Goal: Communication & Community: Answer question/provide support

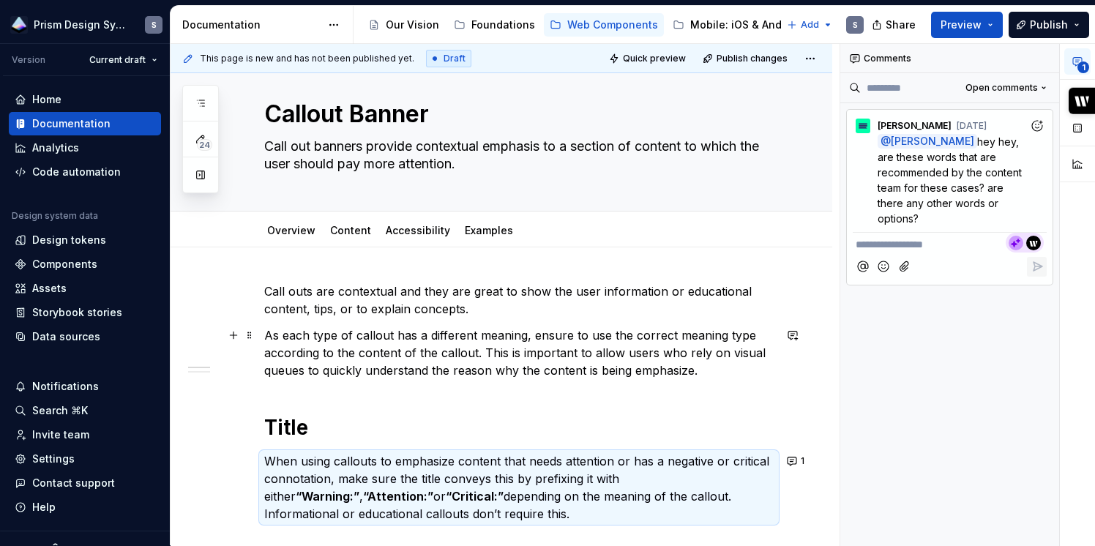
scroll to position [26, 0]
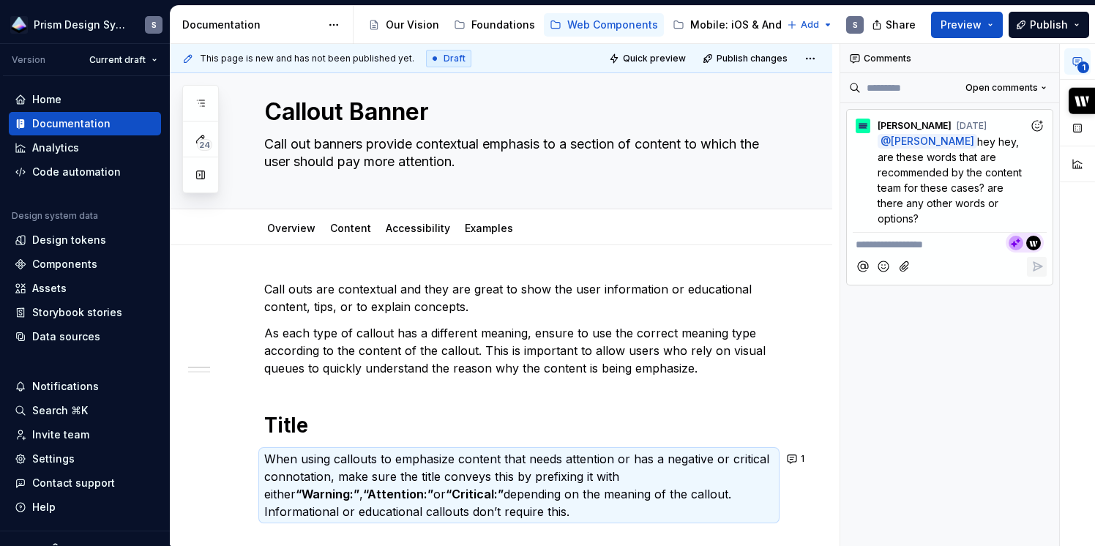
type textarea "*"
click at [968, 206] on span "[PERSON_NAME]" at bounding box center [927, 210] width 83 height 15
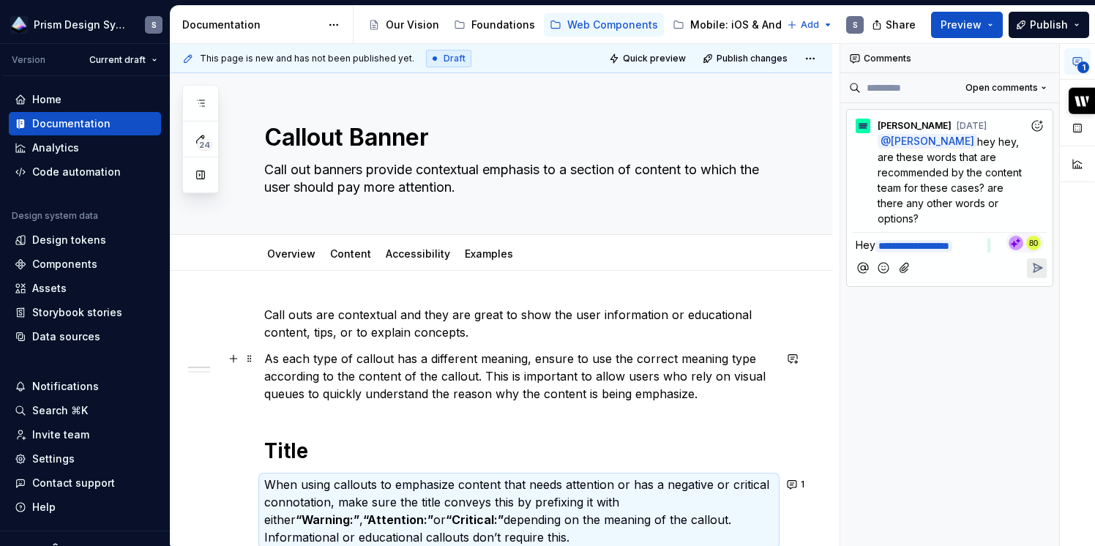
scroll to position [1, 0]
click at [279, 256] on link "Overview" at bounding box center [291, 253] width 48 height 12
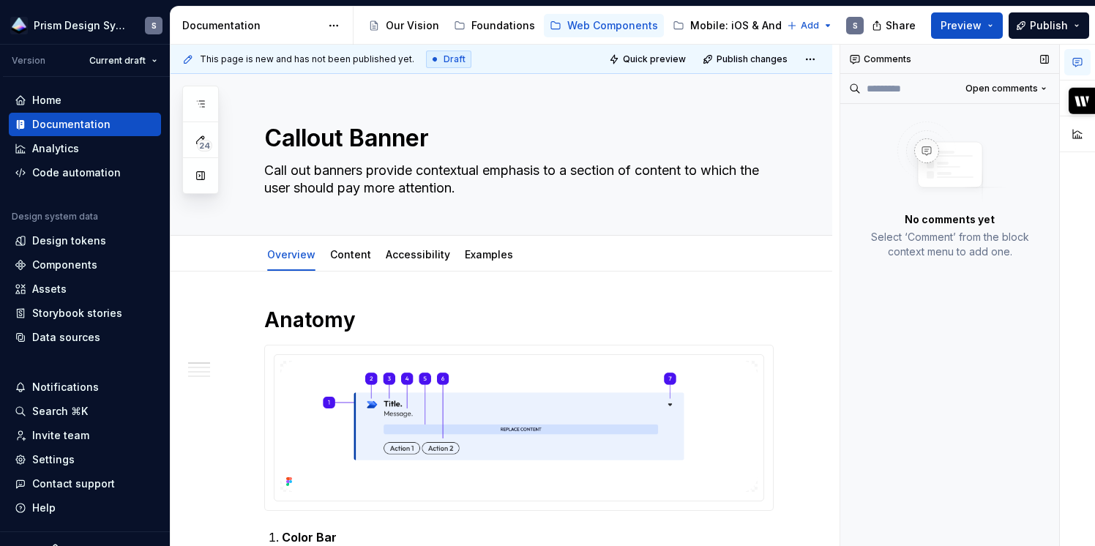
click at [880, 59] on div "Comments" at bounding box center [949, 59] width 219 height 29
click at [360, 261] on div "Content" at bounding box center [350, 254] width 41 height 15
click at [349, 249] on link "Content" at bounding box center [350, 254] width 41 height 12
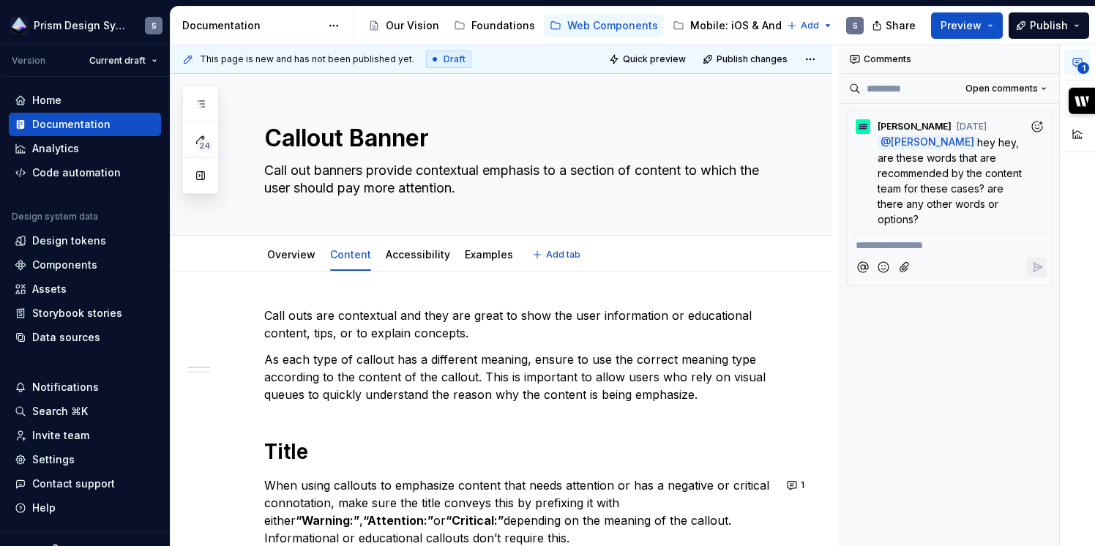
type textarea "*"
click at [918, 238] on p "**********" at bounding box center [950, 245] width 188 height 15
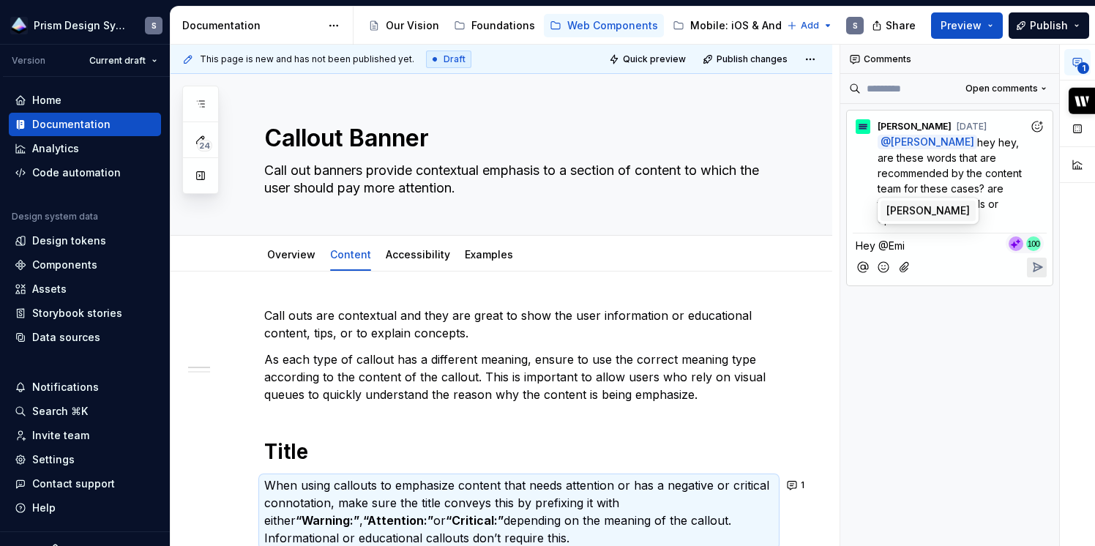
click at [969, 206] on span "[PERSON_NAME]" at bounding box center [927, 210] width 83 height 15
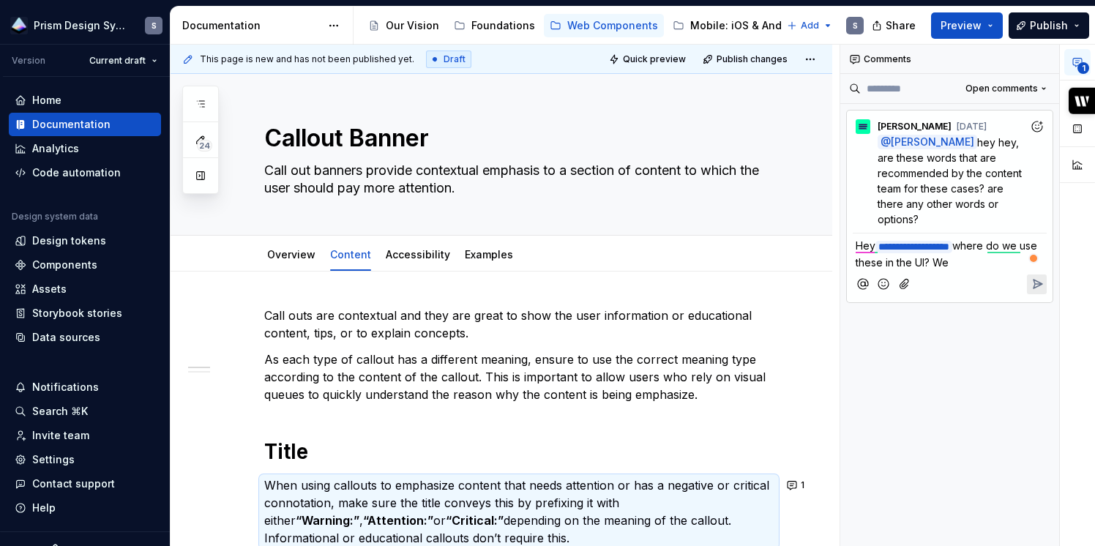
click at [1009, 239] on span "where do we use these in the UI? We" at bounding box center [948, 253] width 184 height 29
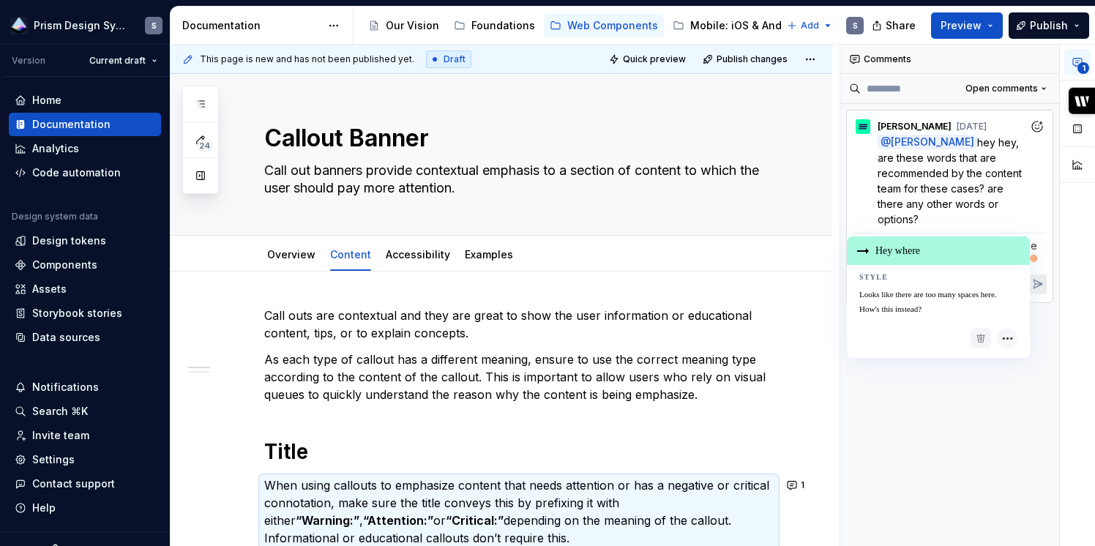
click at [1009, 239] on span "where do we use these in the UI? We" at bounding box center [948, 253] width 184 height 29
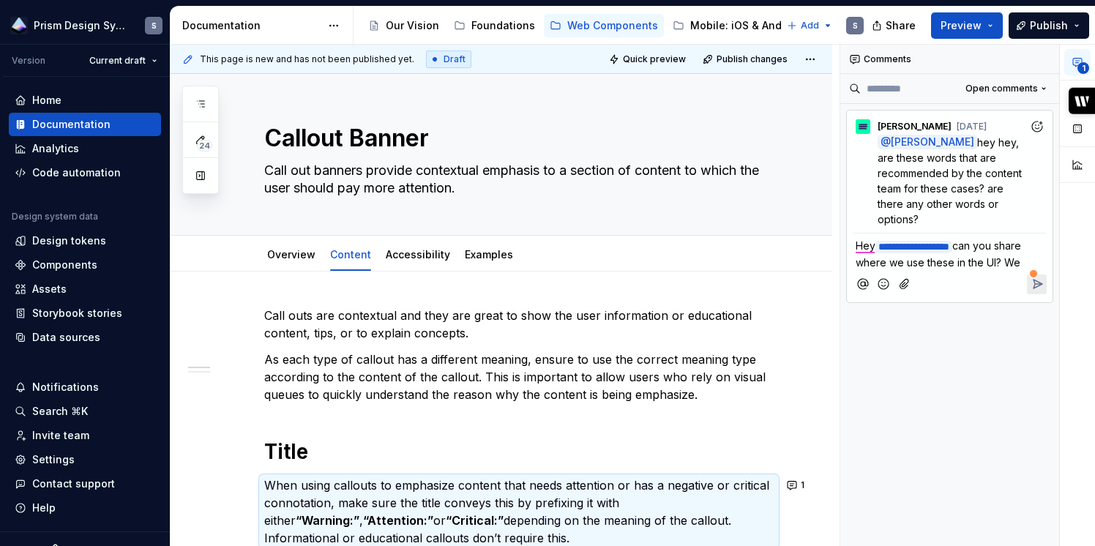
drag, startPoint x: 878, startPoint y: 263, endPoint x: 857, endPoint y: 261, distance: 20.5
click at [857, 261] on p "**********" at bounding box center [950, 254] width 188 height 32
click at [857, 261] on span "can you share where we use these in the UI? Understanding usage will help infor…" at bounding box center [947, 269] width 182 height 60
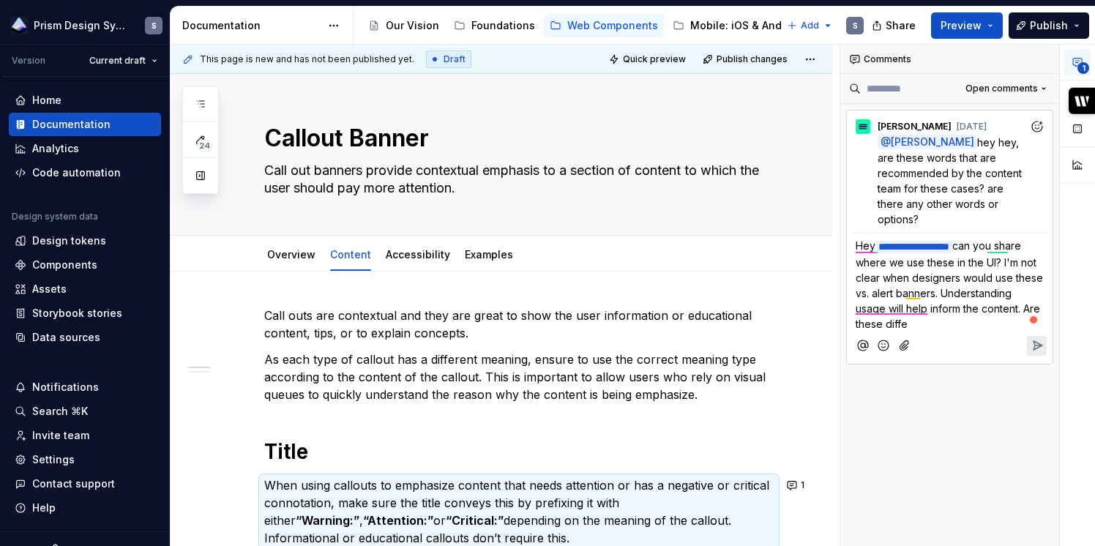
drag, startPoint x: 1006, startPoint y: 310, endPoint x: 856, endPoint y: 296, distance: 150.7
click at [856, 296] on p "**********" at bounding box center [950, 285] width 188 height 94
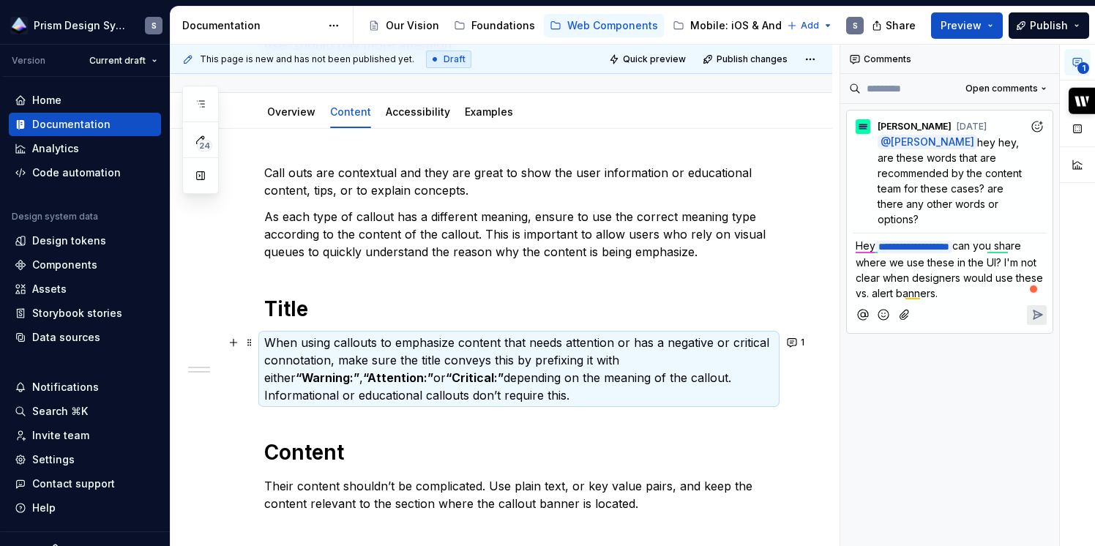
scroll to position [257, 0]
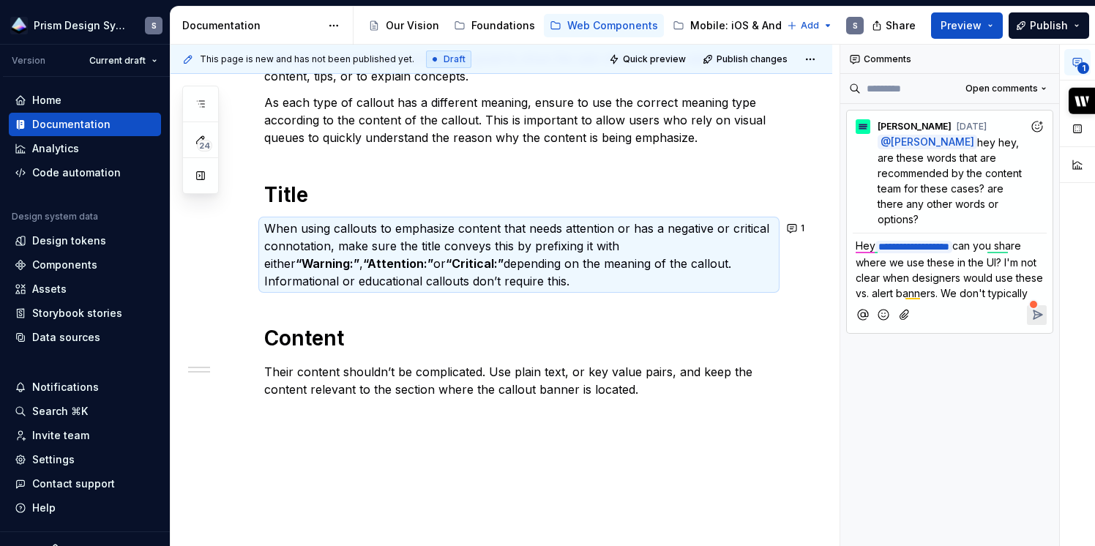
drag, startPoint x: 997, startPoint y: 274, endPoint x: 997, endPoint y: 290, distance: 15.4
click at [997, 290] on p "**********" at bounding box center [950, 269] width 188 height 63
click at [1043, 307] on icon "Reply" at bounding box center [1037, 314] width 15 height 15
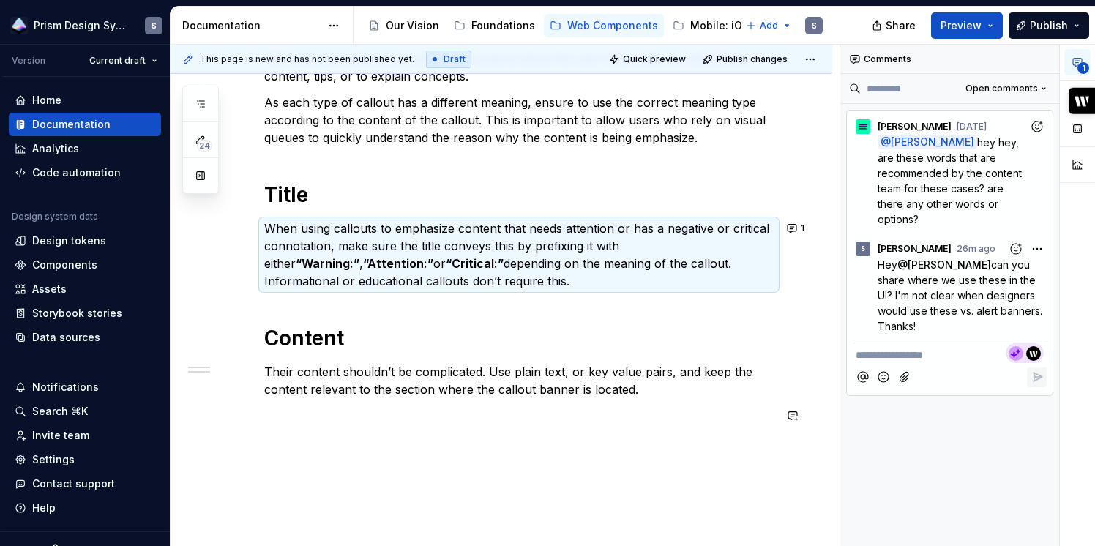
type textarea "*"
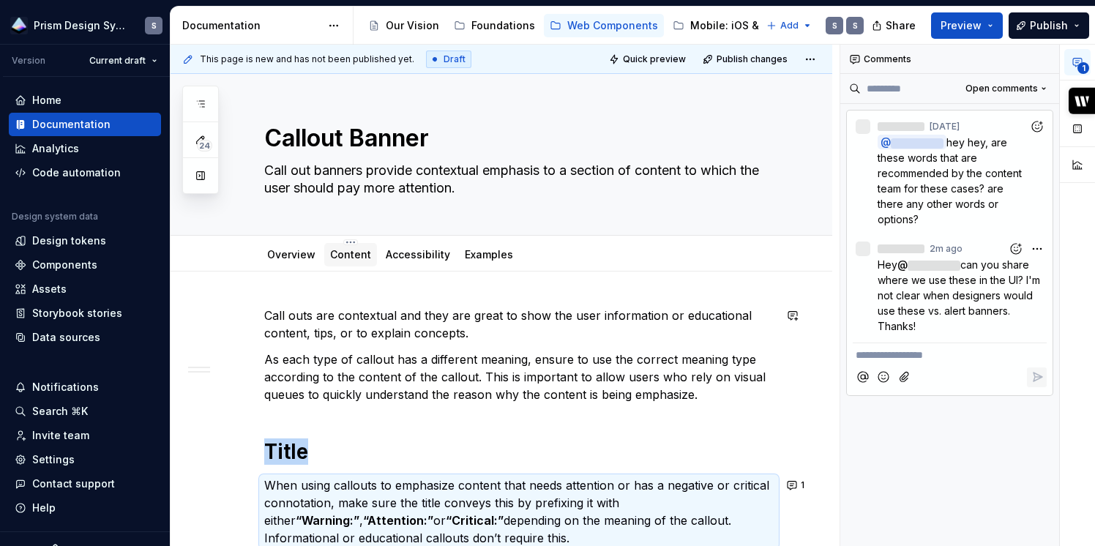
scroll to position [1, 0]
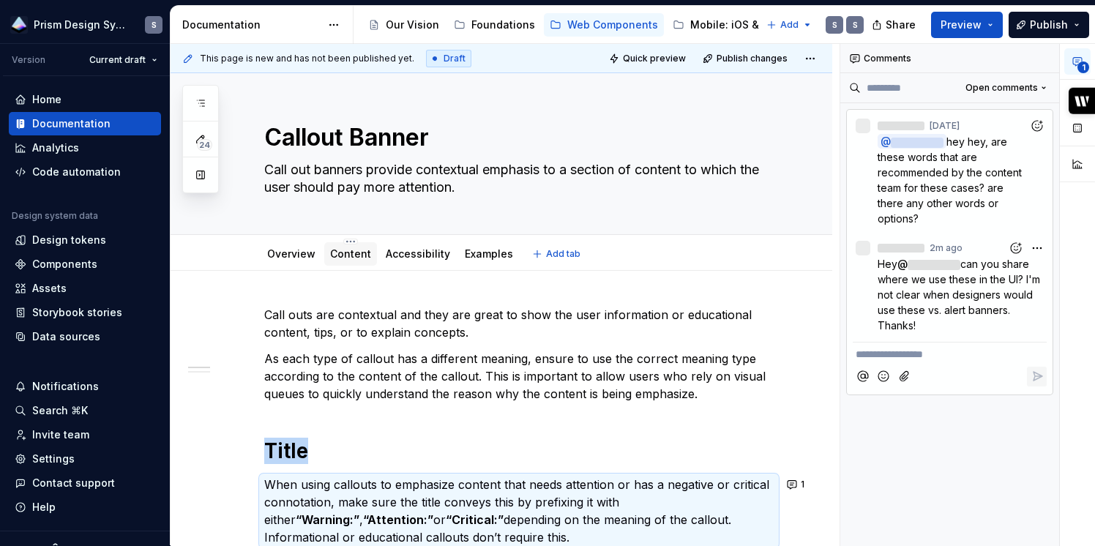
click at [351, 250] on link "Content" at bounding box center [350, 253] width 41 height 12
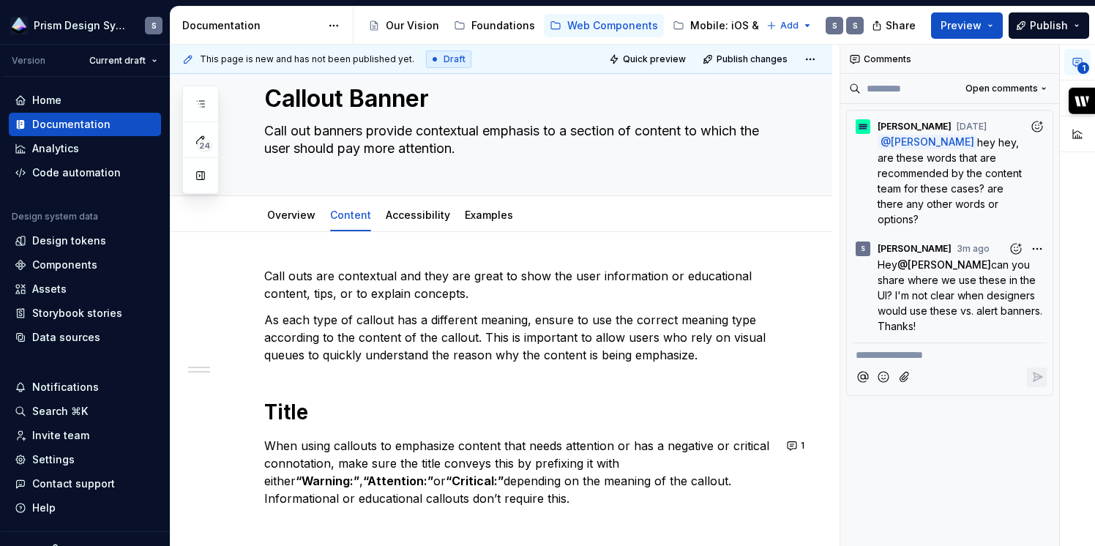
scroll to position [42, 0]
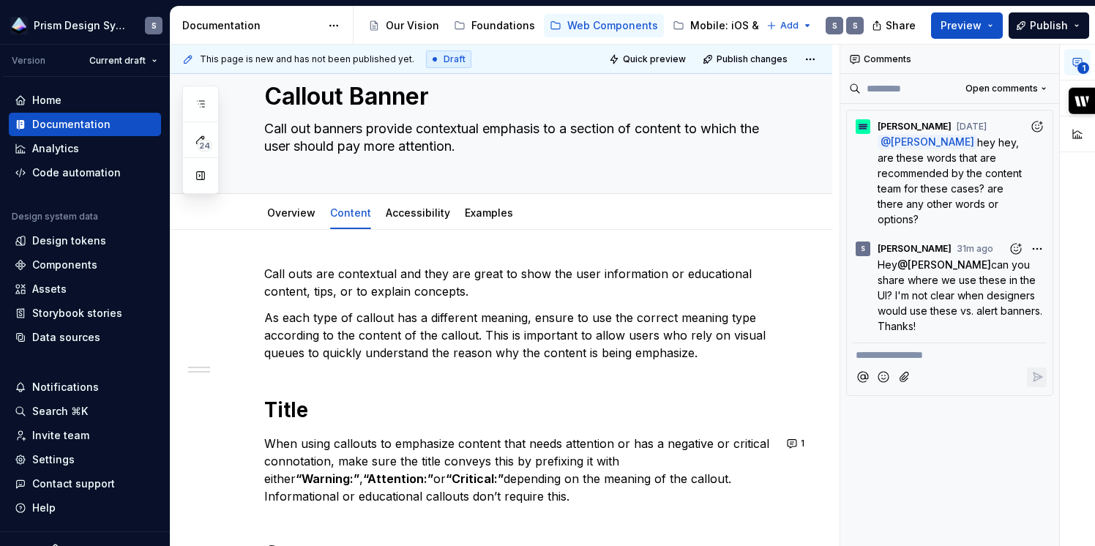
type textarea "*"
